Goal: Navigation & Orientation: Go to known website

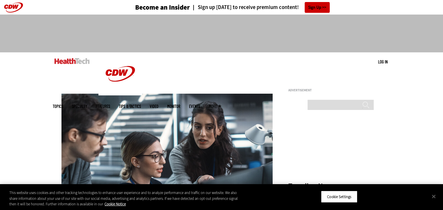
click at [55, 45] on div at bounding box center [222, 31] width 338 height 33
click at [79, 63] on img at bounding box center [72, 61] width 35 height 6
